Goal: Task Accomplishment & Management: Use online tool/utility

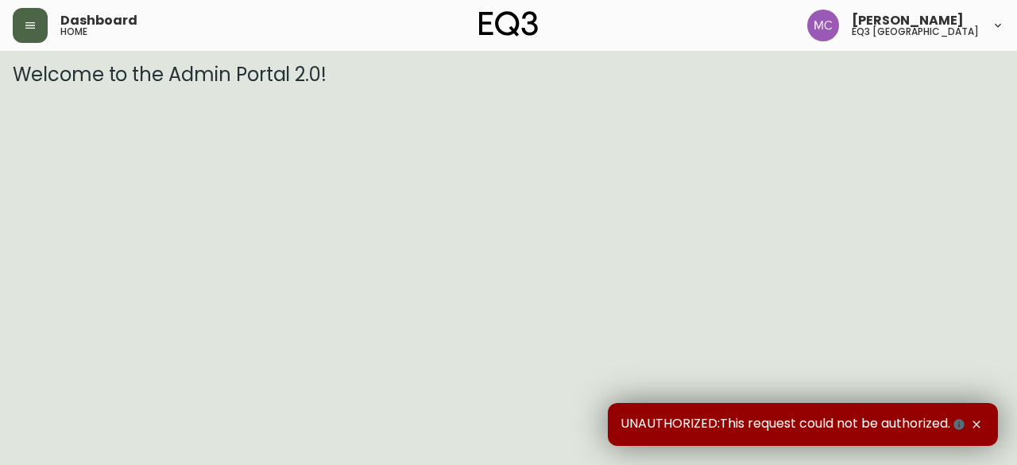
click at [33, 24] on icon "button" at bounding box center [30, 25] width 13 height 13
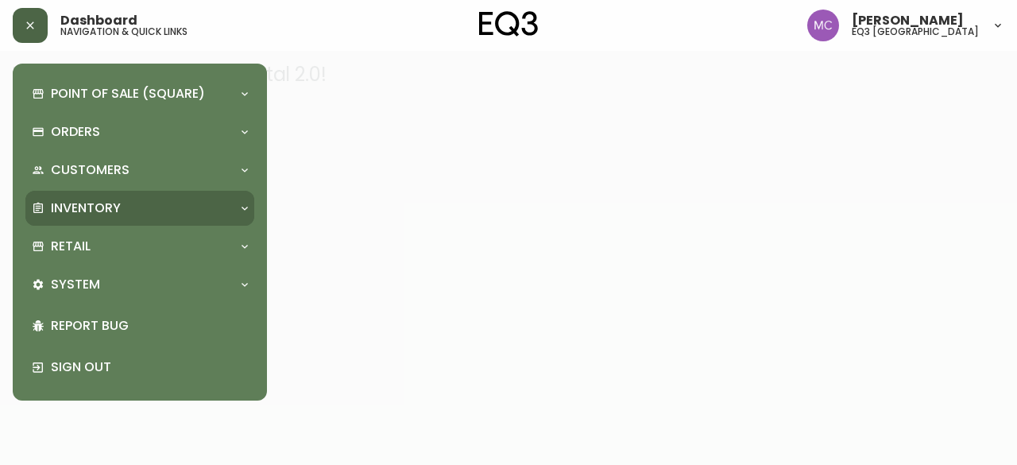
click at [122, 207] on div "Inventory" at bounding box center [132, 208] width 200 height 17
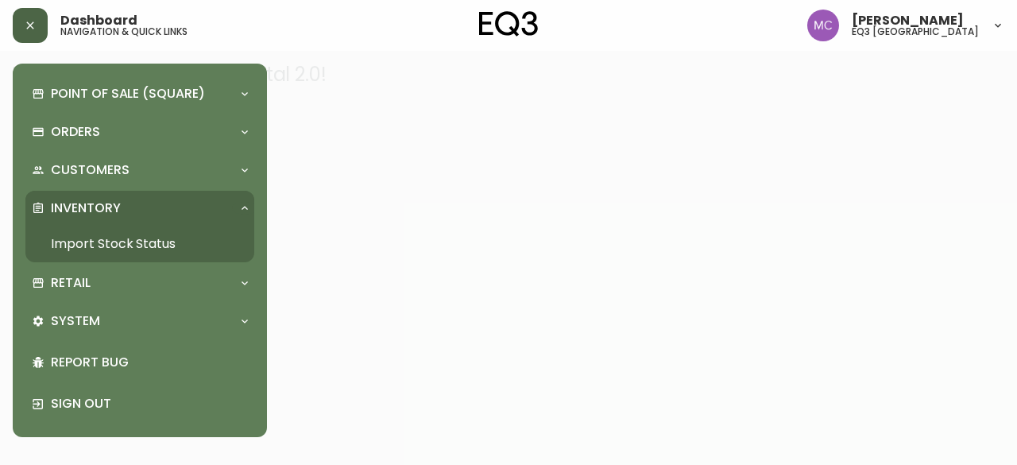
click at [126, 244] on link "Import Stock Status" at bounding box center [139, 244] width 229 height 37
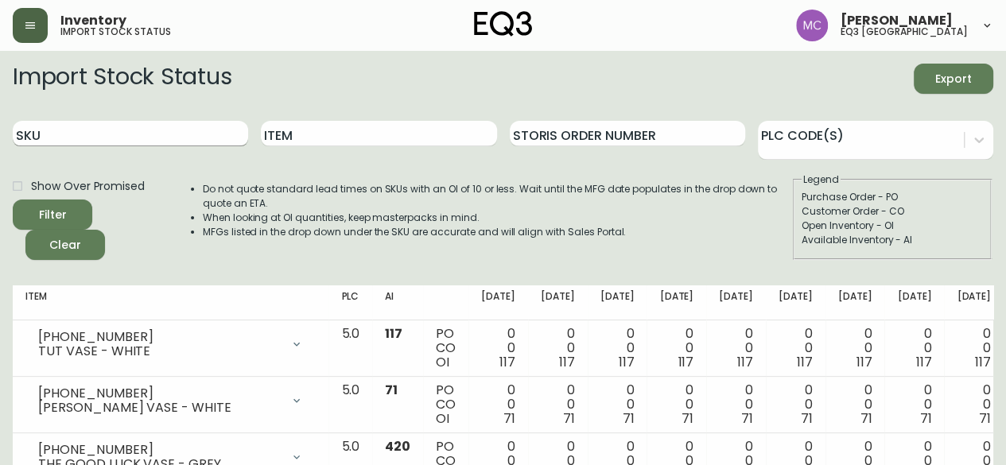
click at [164, 123] on input "SKU" at bounding box center [130, 133] width 235 height 25
paste input "[PHONE_NUMBER]"
type input "[PHONE_NUMBER]"
click at [13, 200] on button "Filter" at bounding box center [52, 215] width 79 height 30
